Goal: Transaction & Acquisition: Subscribe to service/newsletter

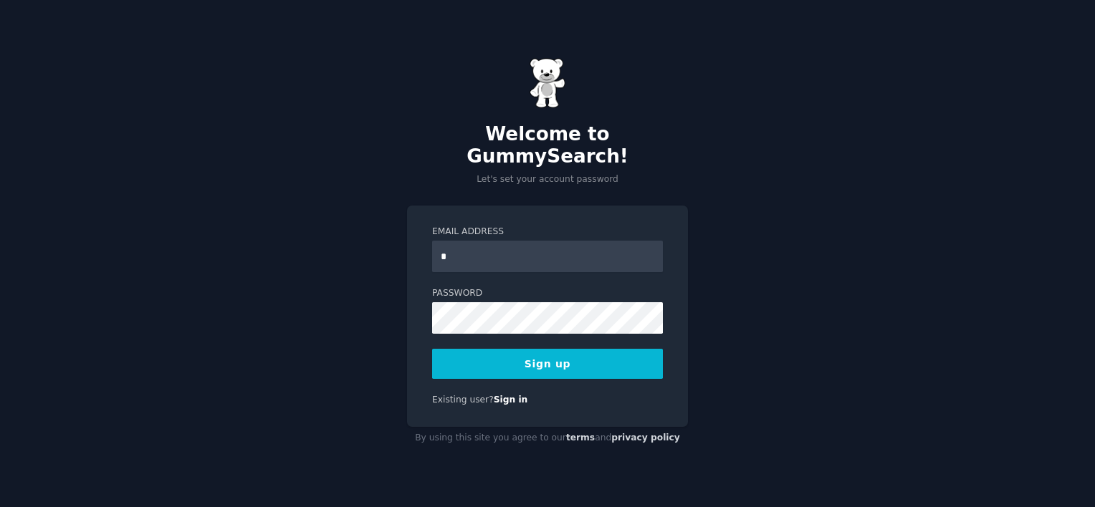
click at [432, 349] on button "Sign up" at bounding box center [547, 364] width 231 height 30
type input "**********"
click at [544, 358] on button "Sign up" at bounding box center [547, 364] width 231 height 30
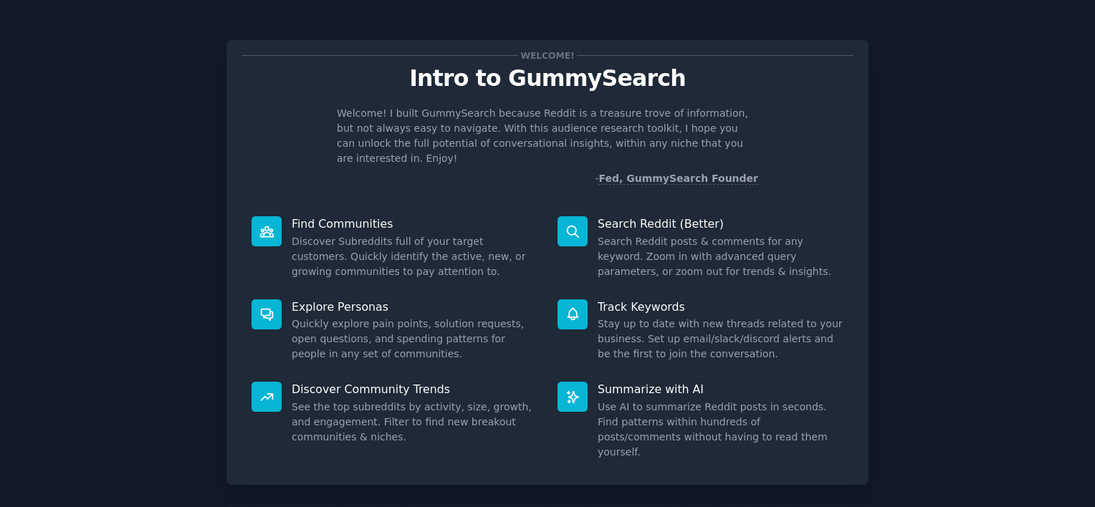
scroll to position [53, 0]
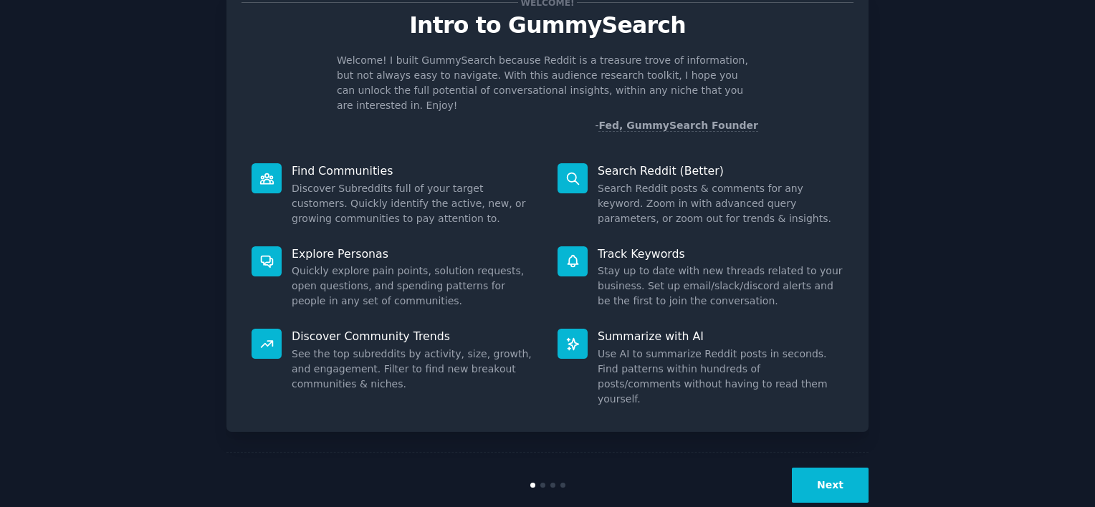
click at [981, 335] on div "Welcome! Intro to GummySearch Welcome! I built GummySearch because Reddit is a …" at bounding box center [547, 242] width 1054 height 551
click at [841, 468] on button "Next" at bounding box center [830, 485] width 77 height 35
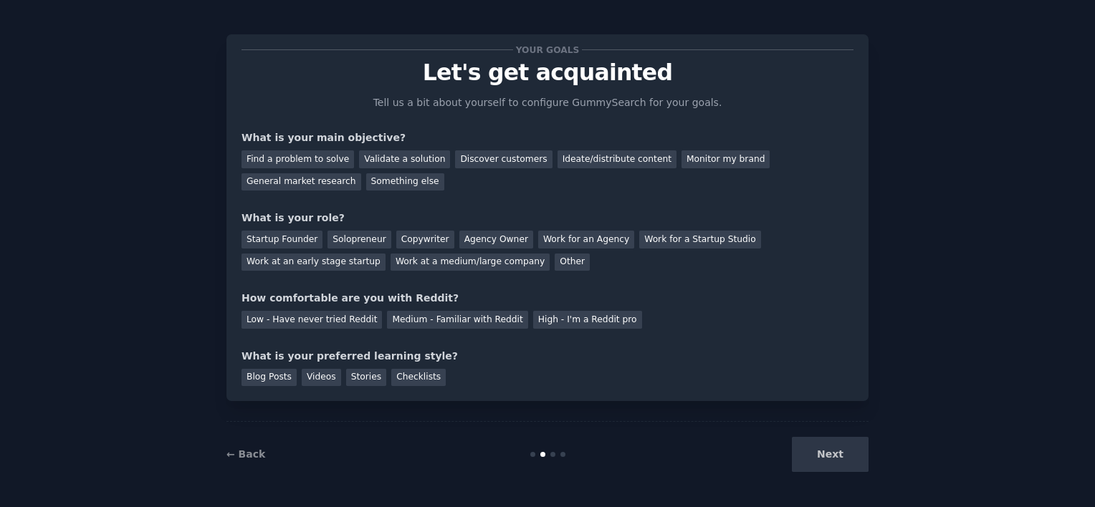
scroll to position [6, 0]
click at [719, 448] on div "Next" at bounding box center [761, 454] width 214 height 35
drag, startPoint x: 696, startPoint y: 427, endPoint x: 347, endPoint y: 415, distance: 349.8
click at [347, 415] on div "Your goals Let's get acquainted Tell us a bit about yourself to configure Gummy…" at bounding box center [547, 250] width 642 height 473
click at [475, 155] on div "Discover customers" at bounding box center [503, 159] width 97 height 18
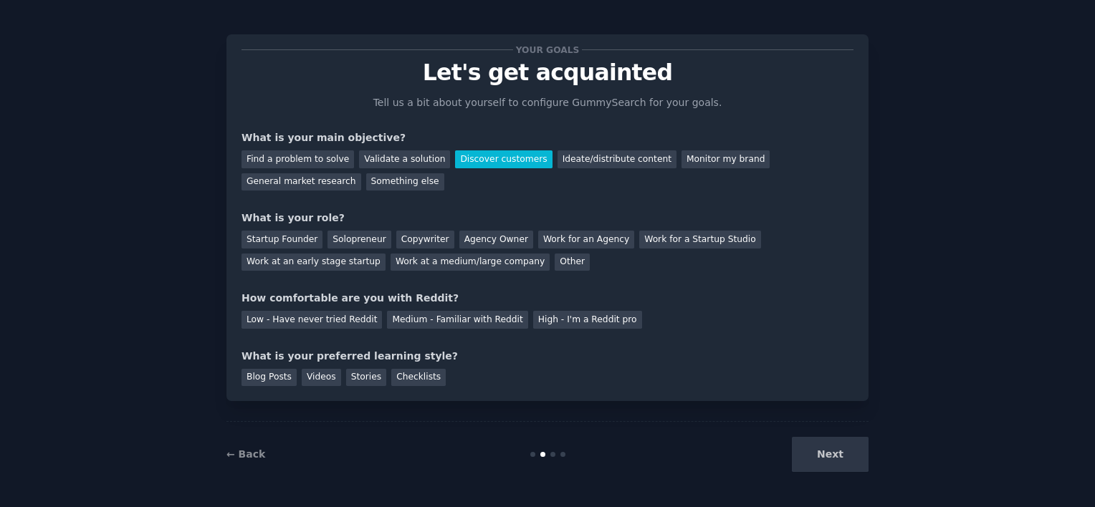
click at [106, 430] on div "Your goals Let's get acquainted Tell us a bit about yourself to configure Gummy…" at bounding box center [547, 250] width 1054 height 473
click at [312, 398] on div "Your goals Let's get acquainted Tell us a bit about yourself to configure Gummy…" at bounding box center [547, 217] width 642 height 367
click at [279, 241] on div "Startup Founder" at bounding box center [281, 240] width 81 height 18
click at [390, 318] on div "Medium - Familiar with Reddit" at bounding box center [457, 320] width 140 height 18
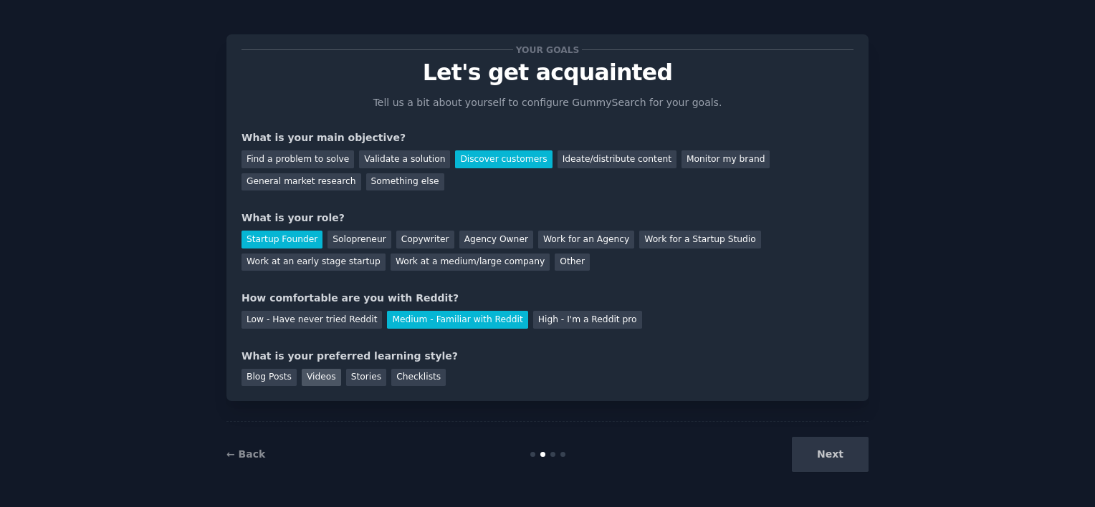
click at [304, 378] on div "Videos" at bounding box center [321, 378] width 39 height 18
click at [392, 373] on div "Checklists" at bounding box center [418, 378] width 54 height 18
click at [312, 373] on div "Videos" at bounding box center [321, 378] width 39 height 18
click at [851, 456] on button "Next" at bounding box center [830, 454] width 77 height 35
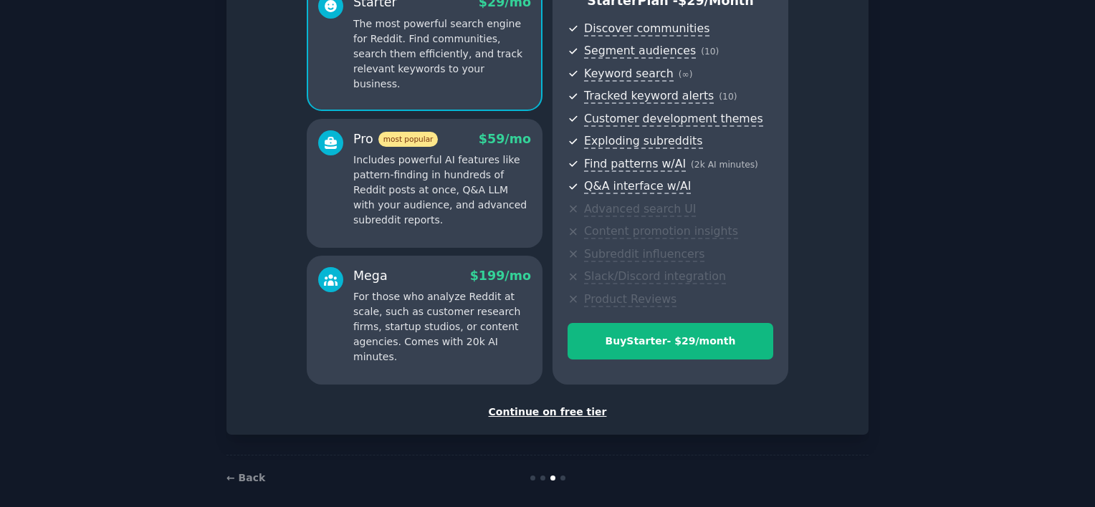
scroll to position [159, 0]
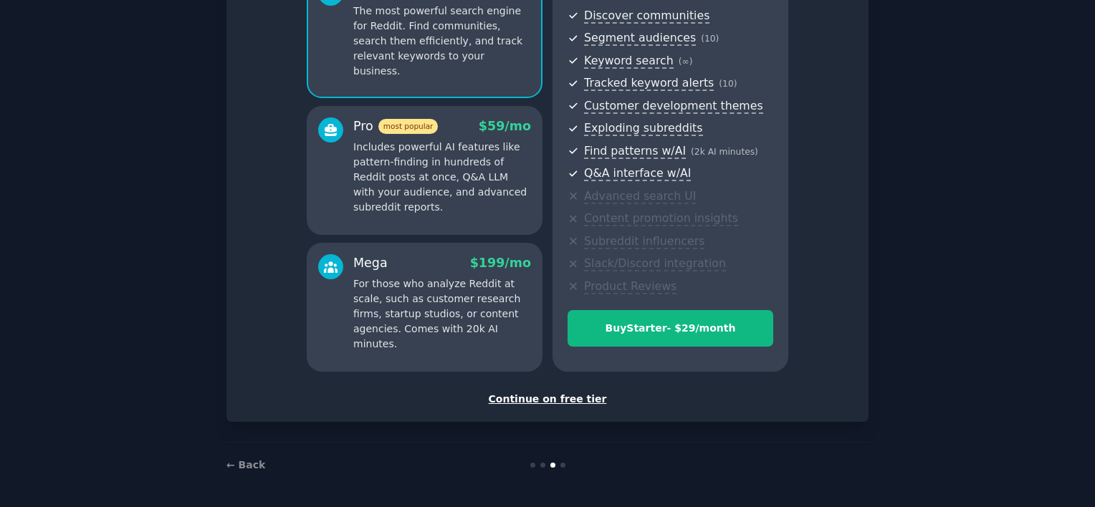
click at [555, 400] on div "Continue on free tier" at bounding box center [547, 399] width 612 height 15
